Goal: Task Accomplishment & Management: Manage account settings

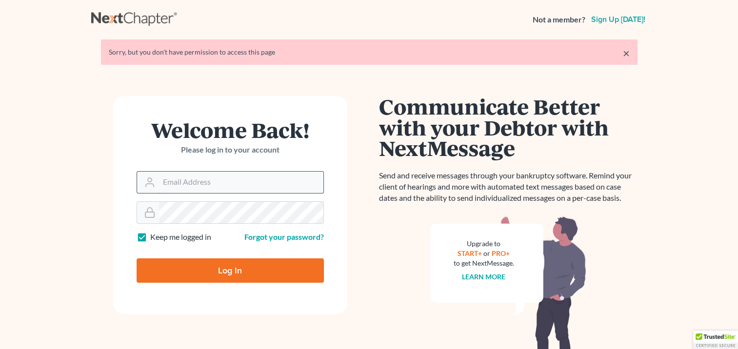
click at [183, 187] on input "Email Address" at bounding box center [241, 182] width 164 height 21
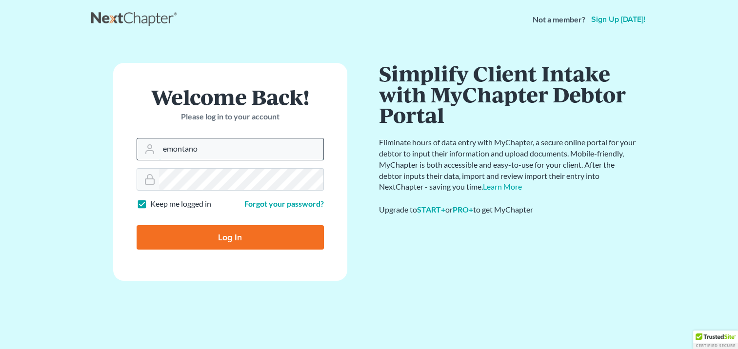
type input "[EMAIL_ADDRESS][DOMAIN_NAME]"
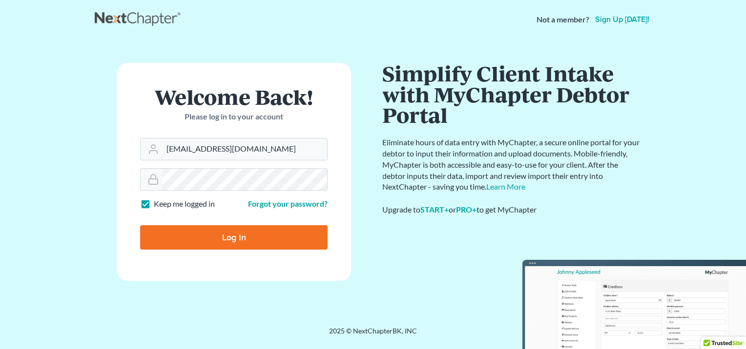
click at [208, 243] on input "Log In" at bounding box center [233, 237] width 187 height 24
type input "Thinking..."
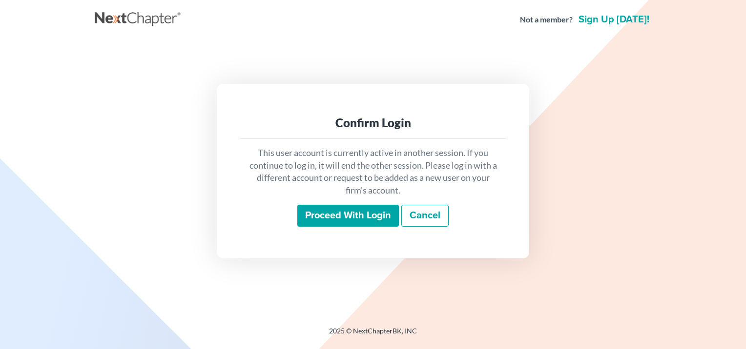
click at [325, 213] on input "Proceed with login" at bounding box center [348, 216] width 102 height 22
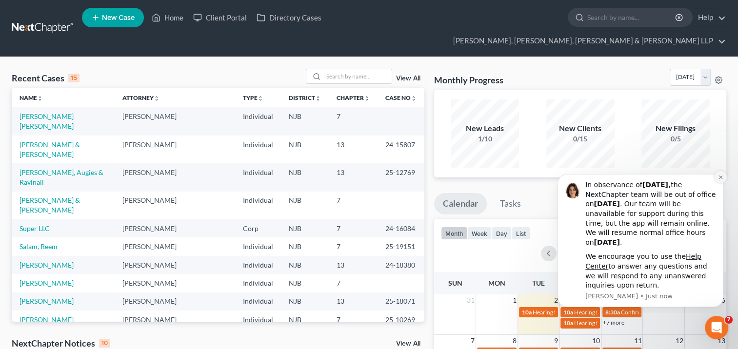
click at [722, 176] on icon "Dismiss notification" at bounding box center [720, 177] width 3 height 3
